Goal: Find contact information: Find contact information

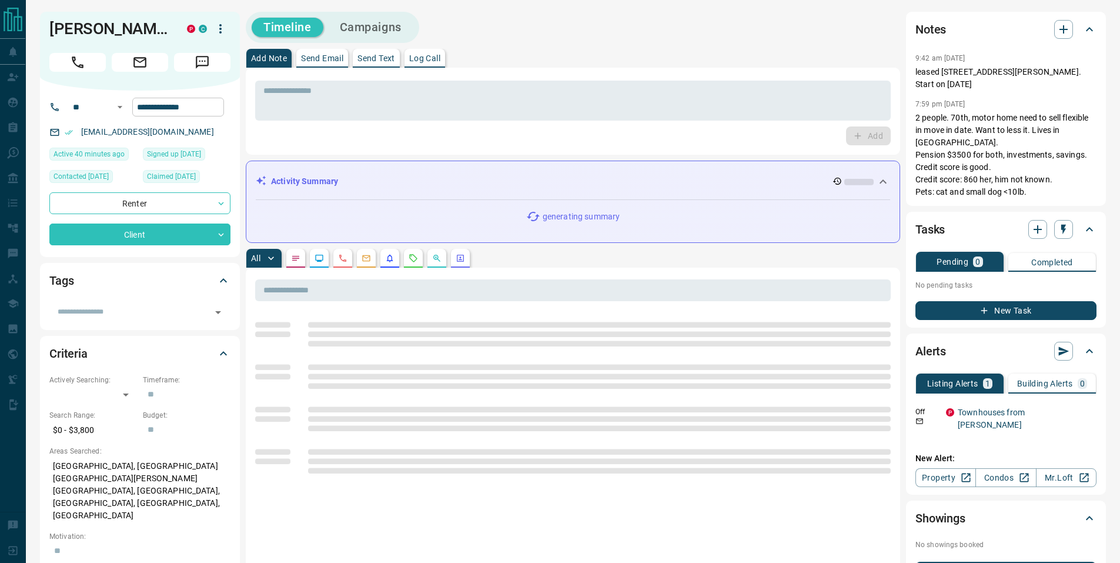
click at [166, 116] on input "**********" at bounding box center [178, 107] width 92 height 19
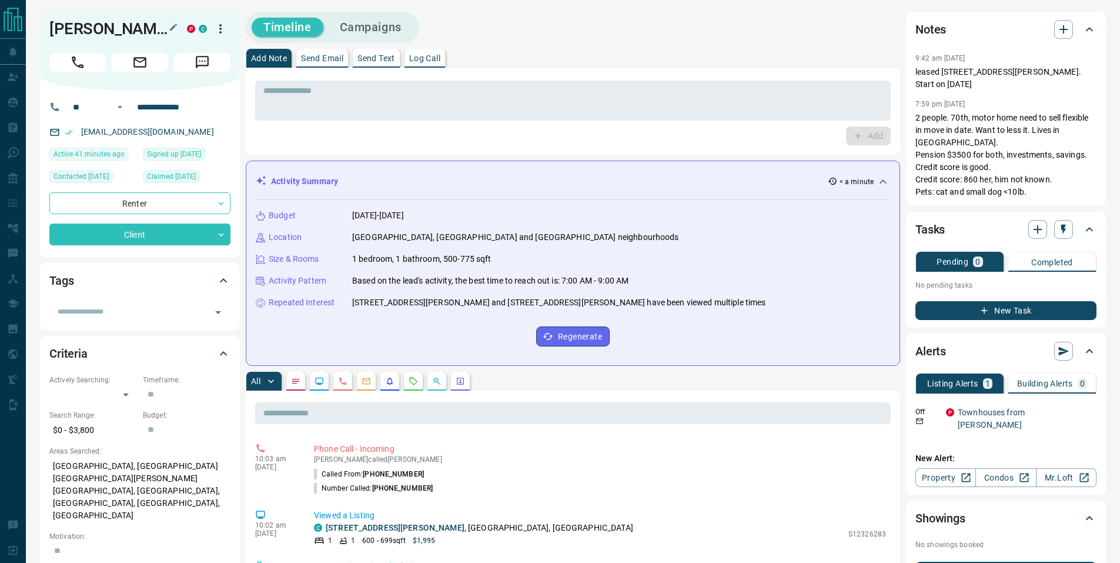
click at [91, 24] on h1 "[PERSON_NAME]" at bounding box center [109, 28] width 120 height 19
copy div "[PERSON_NAME] P C"
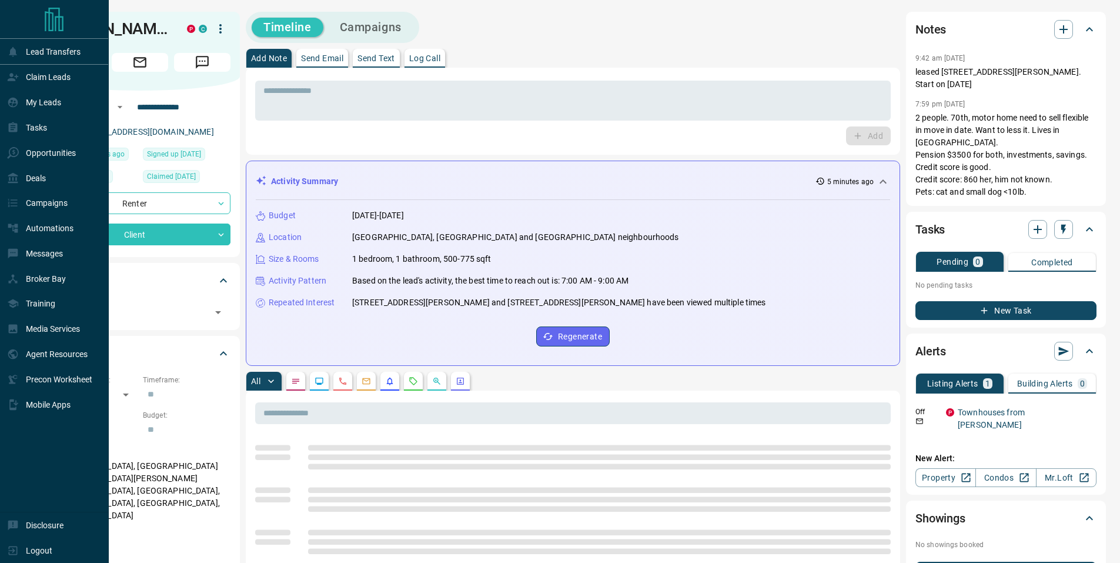
click at [48, 16] on icon "Main Page" at bounding box center [54, 20] width 24 height 24
